Goal: Transaction & Acquisition: Purchase product/service

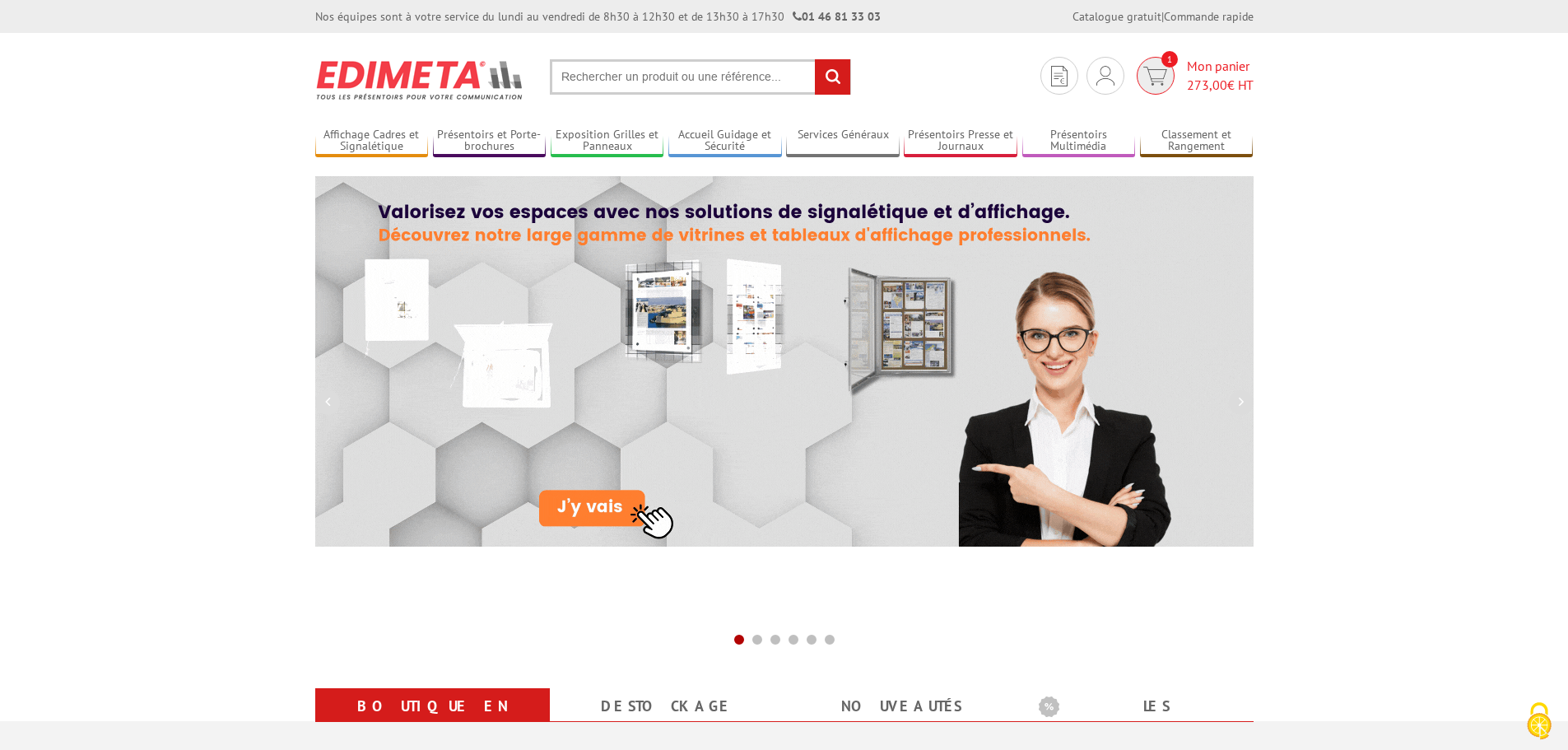
click at [1204, 68] on span "Mon panier 273,00 € HT" at bounding box center [1219, 75] width 67 height 38
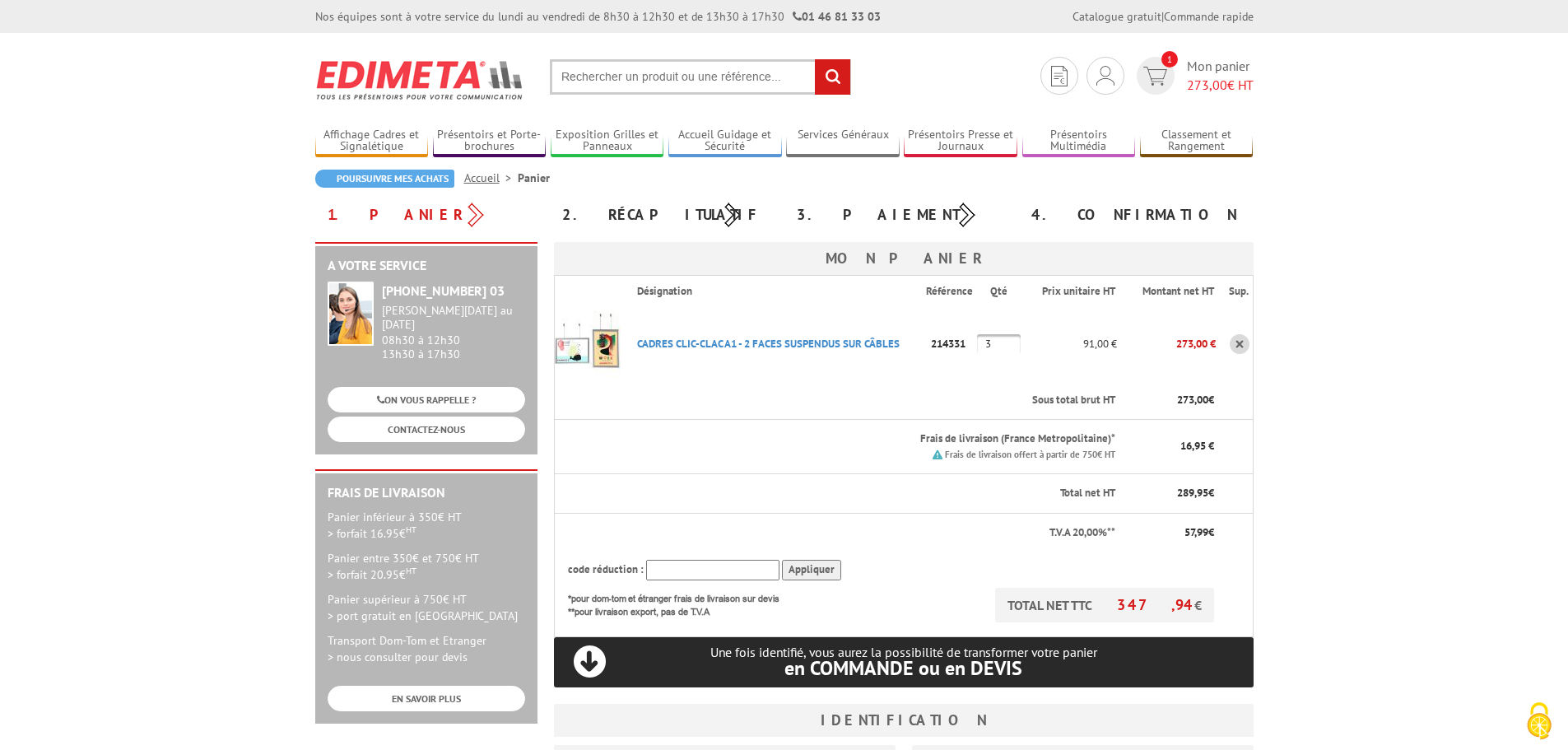
drag, startPoint x: 1001, startPoint y: 342, endPoint x: 975, endPoint y: 339, distance: 26.2
click at [975, 339] on tr "CADRES CLIC-CLAC A1 - 2 FACES SUSPENDUS SUR CâBLES Code promo non activable pou…" at bounding box center [903, 344] width 698 height 74
click at [923, 386] on th "Sous total brut HT" at bounding box center [870, 399] width 493 height 39
drag, startPoint x: 1005, startPoint y: 350, endPoint x: 984, endPoint y: 341, distance: 22.8
click at [983, 341] on input "1" at bounding box center [999, 344] width 43 height 20
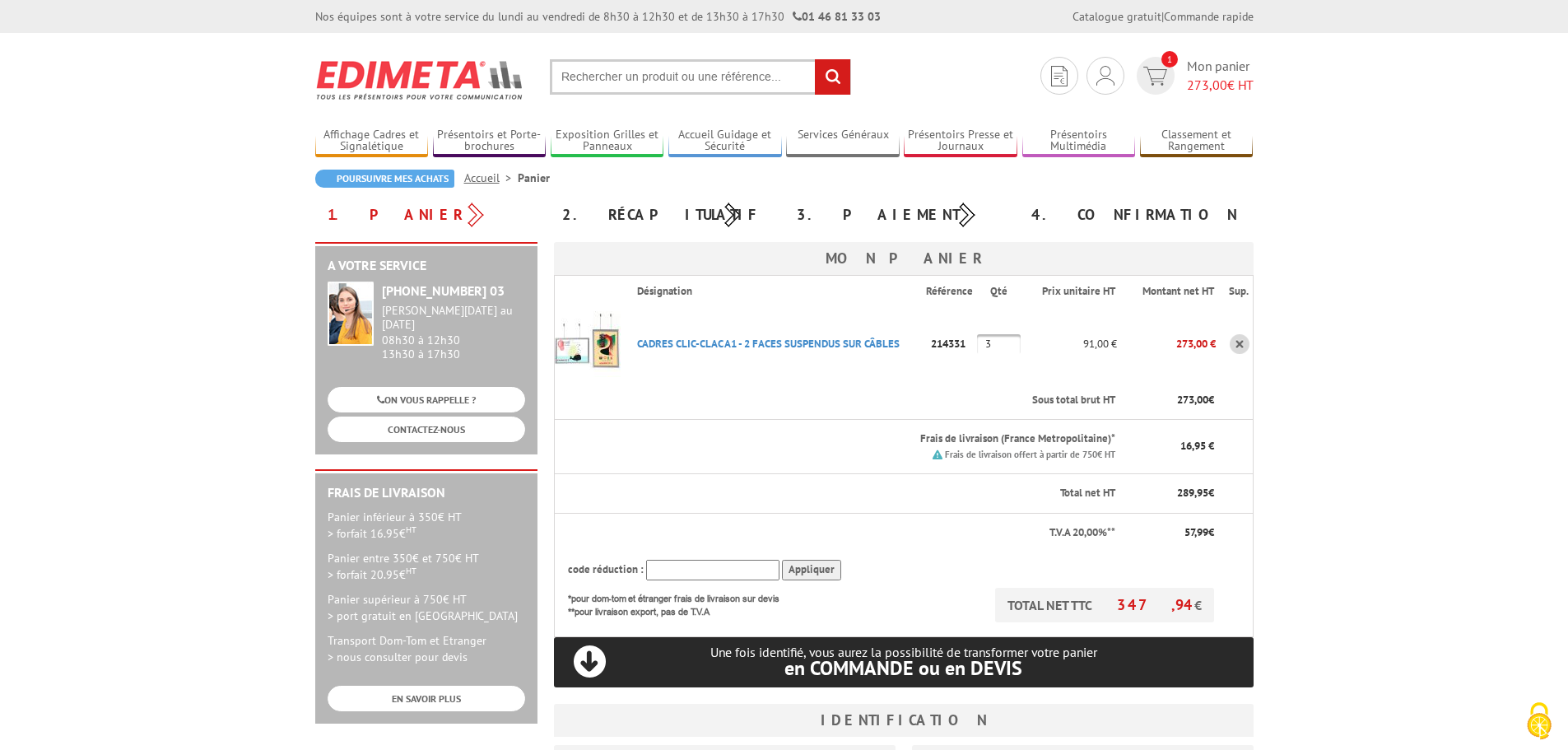
type input "3"
click at [926, 383] on th "Sous total brut HT" at bounding box center [870, 399] width 493 height 39
